Goal: Find specific page/section: Find specific page/section

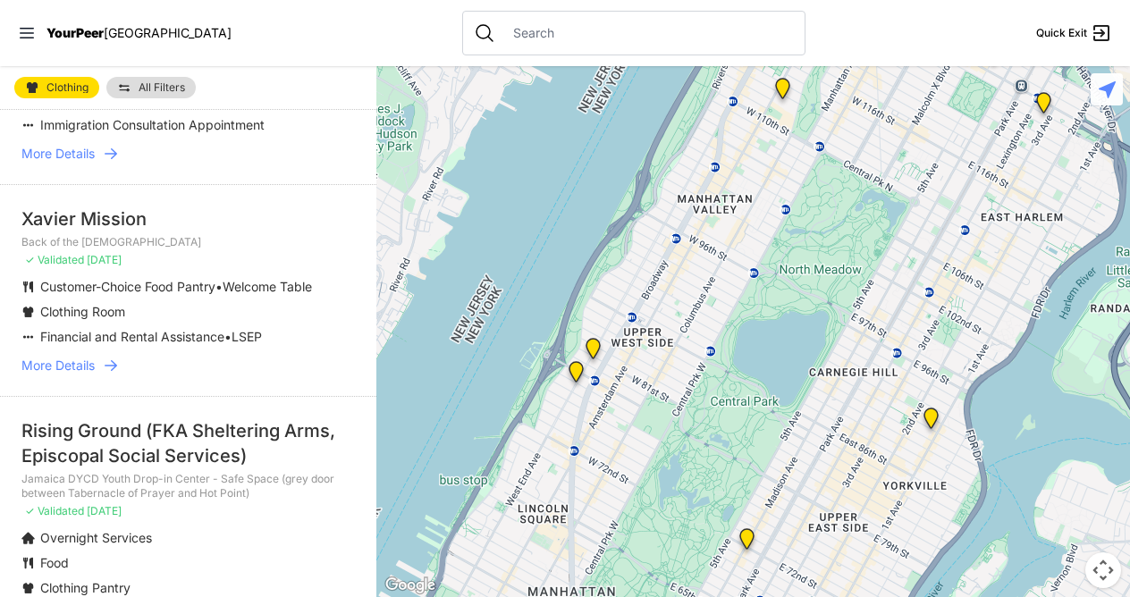
scroll to position [268, 0]
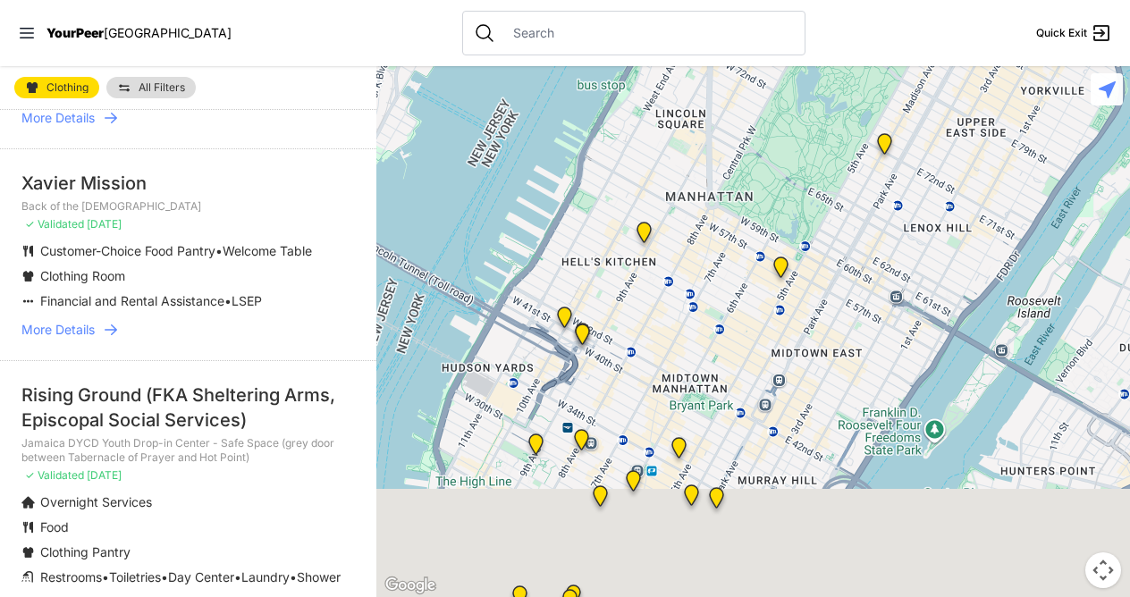
drag, startPoint x: 684, startPoint y: 449, endPoint x: 826, endPoint y: 7, distance: 464.0
click at [828, 9] on div "Close panel YourPeer [GEOGRAPHIC_DATA] Quick Exit Single Adult Families Soup Ki…" at bounding box center [565, 298] width 1130 height 597
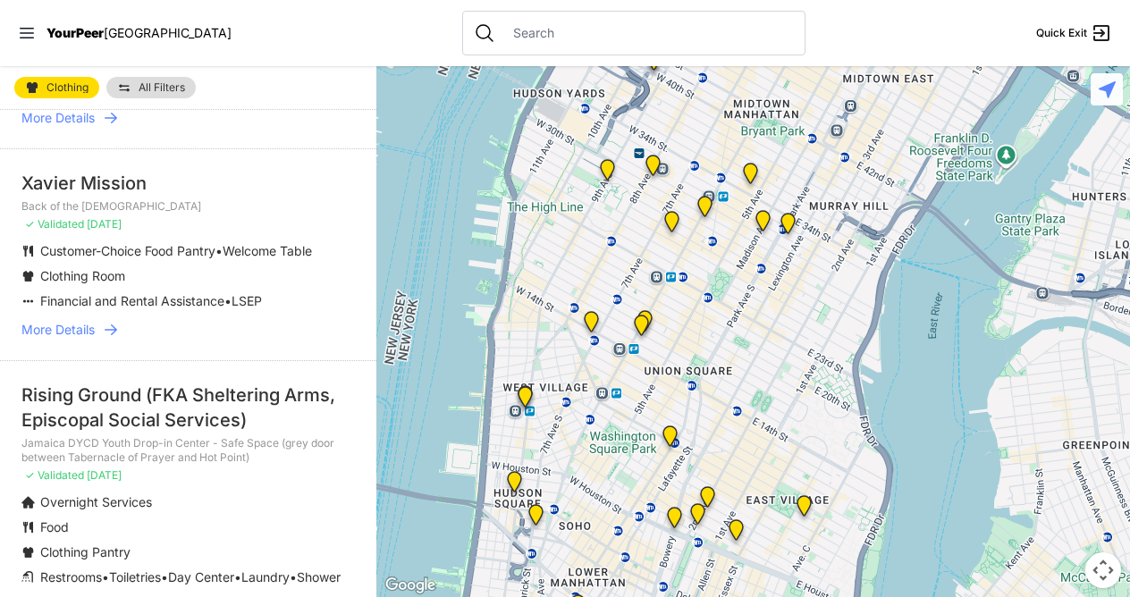
drag, startPoint x: 702, startPoint y: 347, endPoint x: 774, endPoint y: 51, distance: 304.7
click at [774, 51] on div "Close panel YourPeer [GEOGRAPHIC_DATA] Quick Exit Single Adult Families Soup Ki…" at bounding box center [565, 298] width 1130 height 597
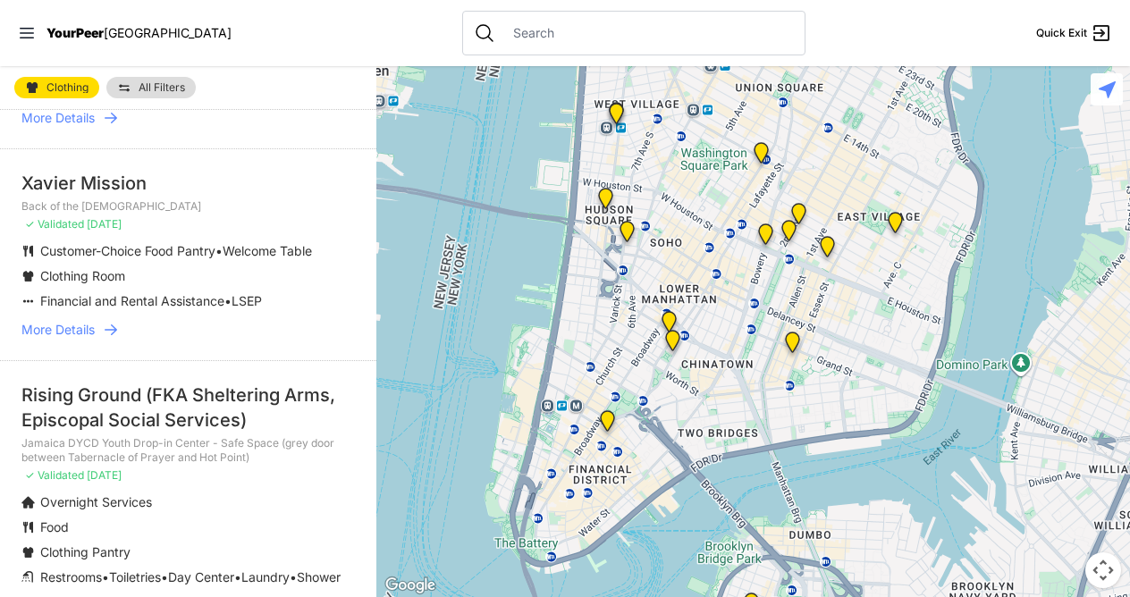
drag, startPoint x: 705, startPoint y: 359, endPoint x: 806, endPoint y: 35, distance: 338.8
click at [806, 35] on div "Close panel YourPeer [GEOGRAPHIC_DATA] Quick Exit Single Adult Families Soup Ki…" at bounding box center [565, 298] width 1130 height 597
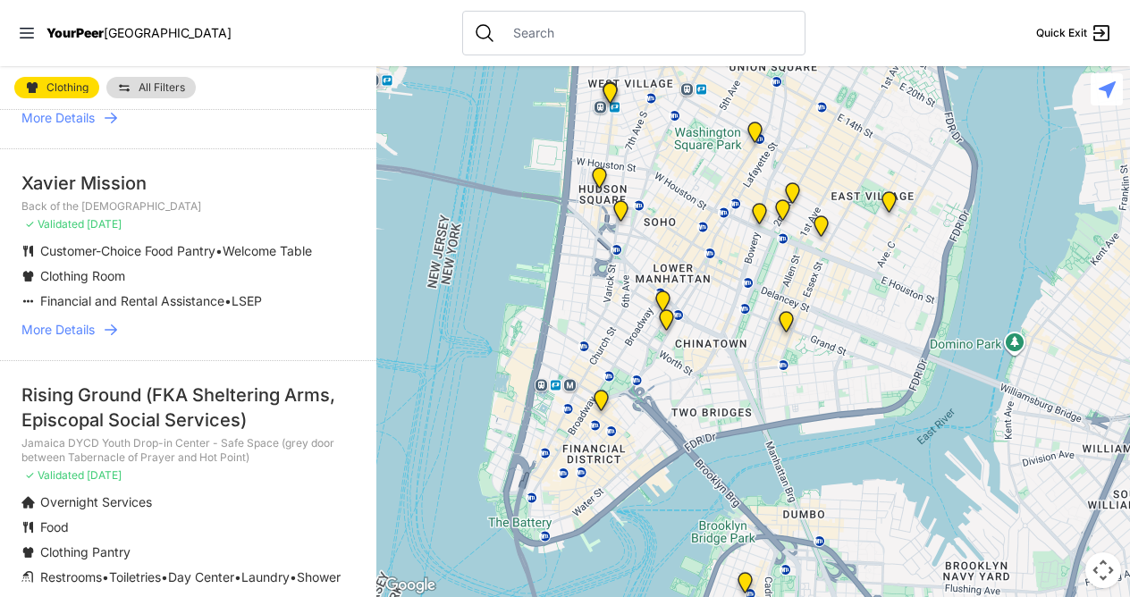
click at [597, 401] on img "Main Office" at bounding box center [601, 404] width 37 height 43
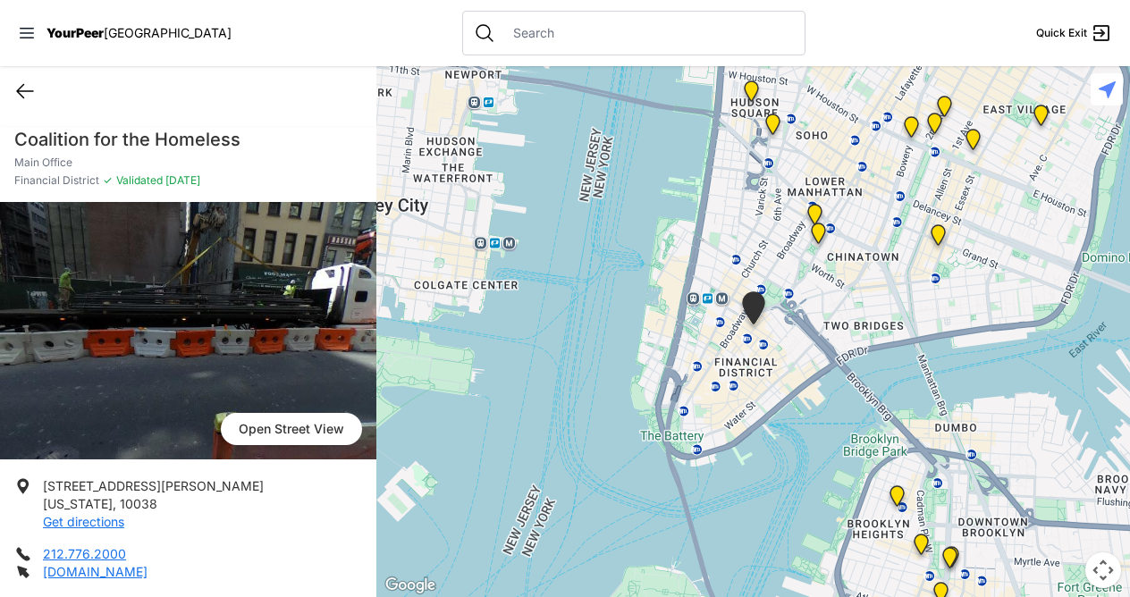
click at [17, 90] on icon at bounding box center [25, 91] width 16 height 13
select select "recentlyUpdated"
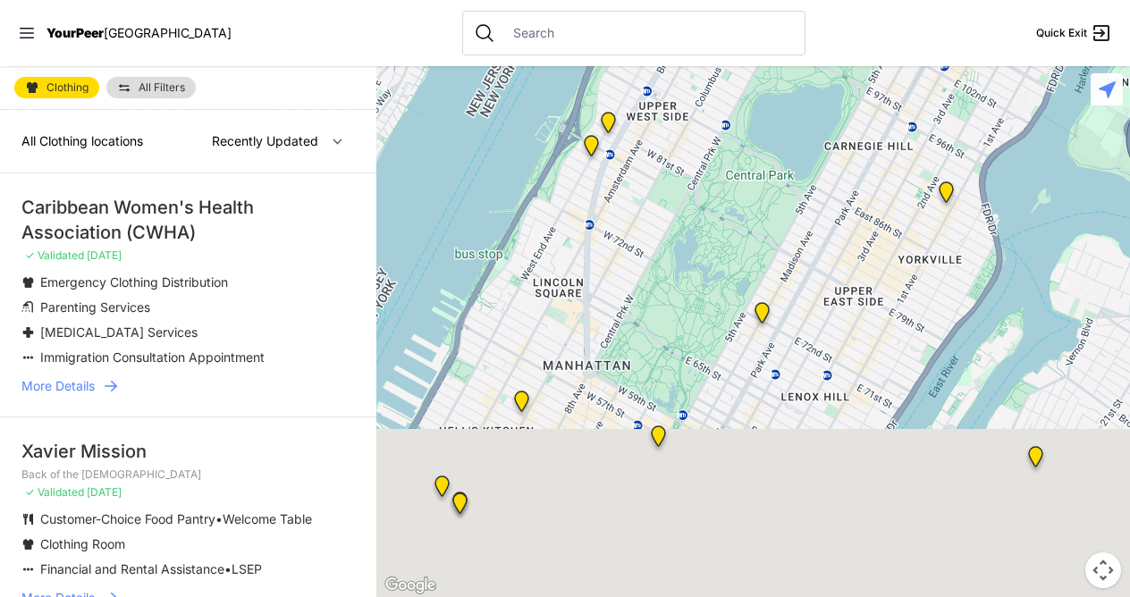
drag, startPoint x: 758, startPoint y: 511, endPoint x: 874, endPoint y: 35, distance: 489.7
click at [876, 38] on div "Close panel YourPeer [GEOGRAPHIC_DATA] Quick Exit Single Adult Families Soup Ki…" at bounding box center [565, 298] width 1130 height 597
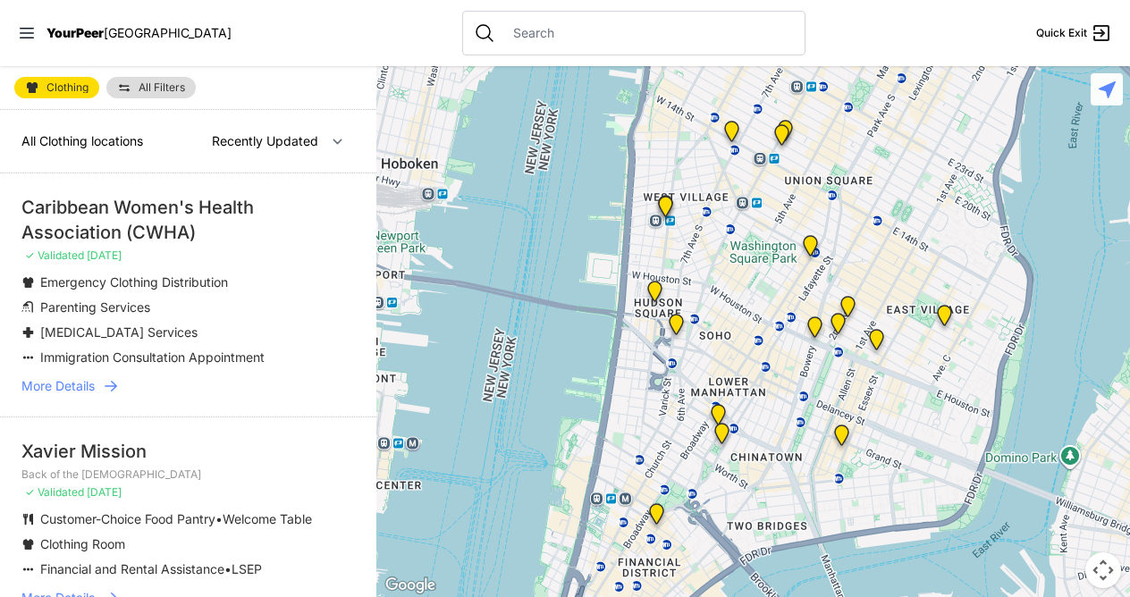
drag, startPoint x: 771, startPoint y: 389, endPoint x: 860, endPoint y: 13, distance: 386.9
click at [860, 13] on div "Close panel YourPeer [GEOGRAPHIC_DATA] Quick Exit Single Adult Families Soup Ki…" at bounding box center [565, 298] width 1130 height 597
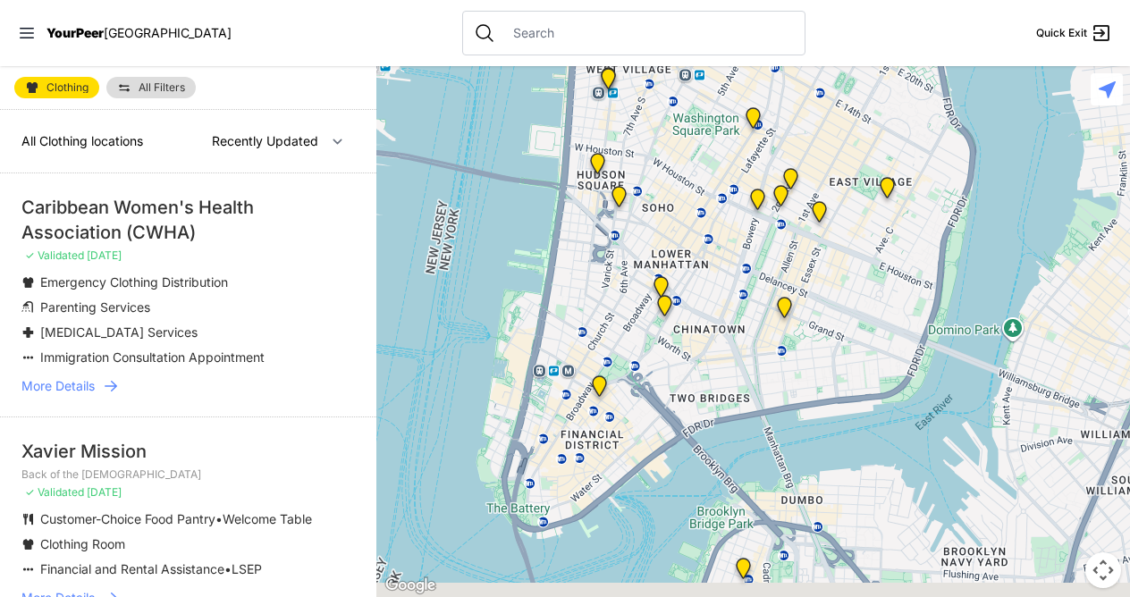
drag, startPoint x: 728, startPoint y: 335, endPoint x: 760, endPoint y: 269, distance: 73.6
click at [760, 269] on div at bounding box center [753, 331] width 754 height 531
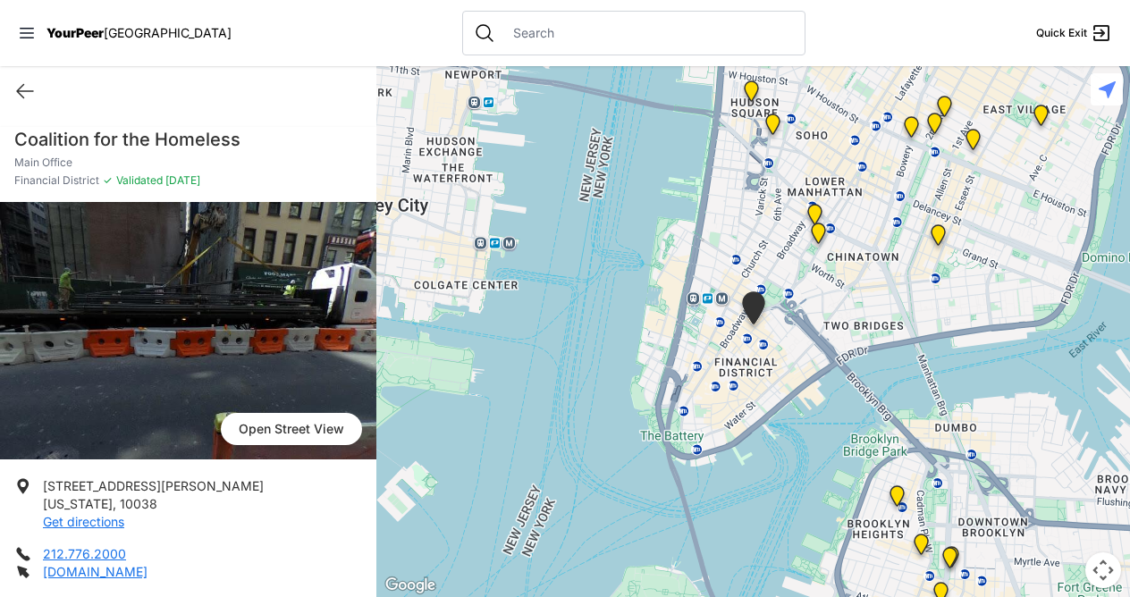
select select "recentlyUpdated"
